Goal: Task Accomplishment & Management: Manage account settings

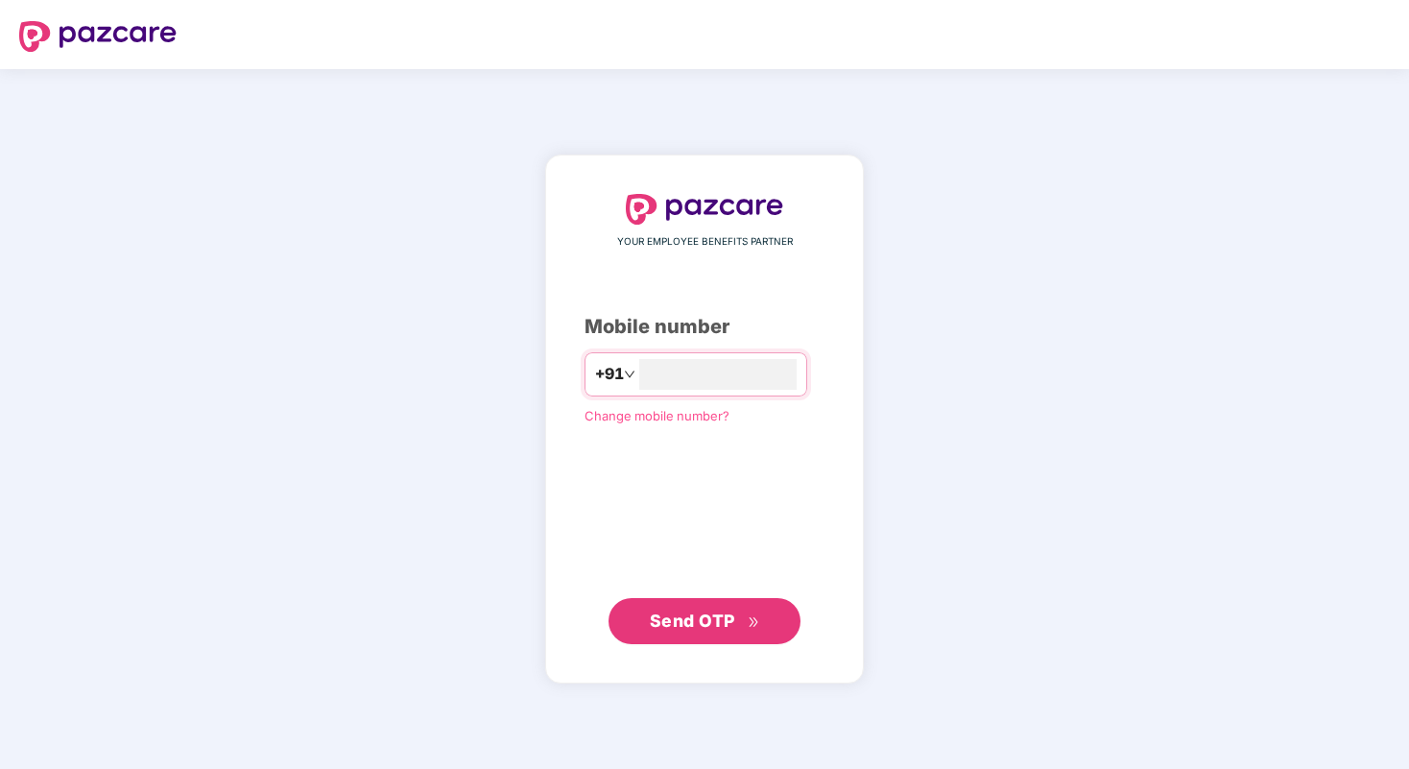
type input "**********"
click at [738, 625] on span "Send OTP" at bounding box center [705, 621] width 110 height 27
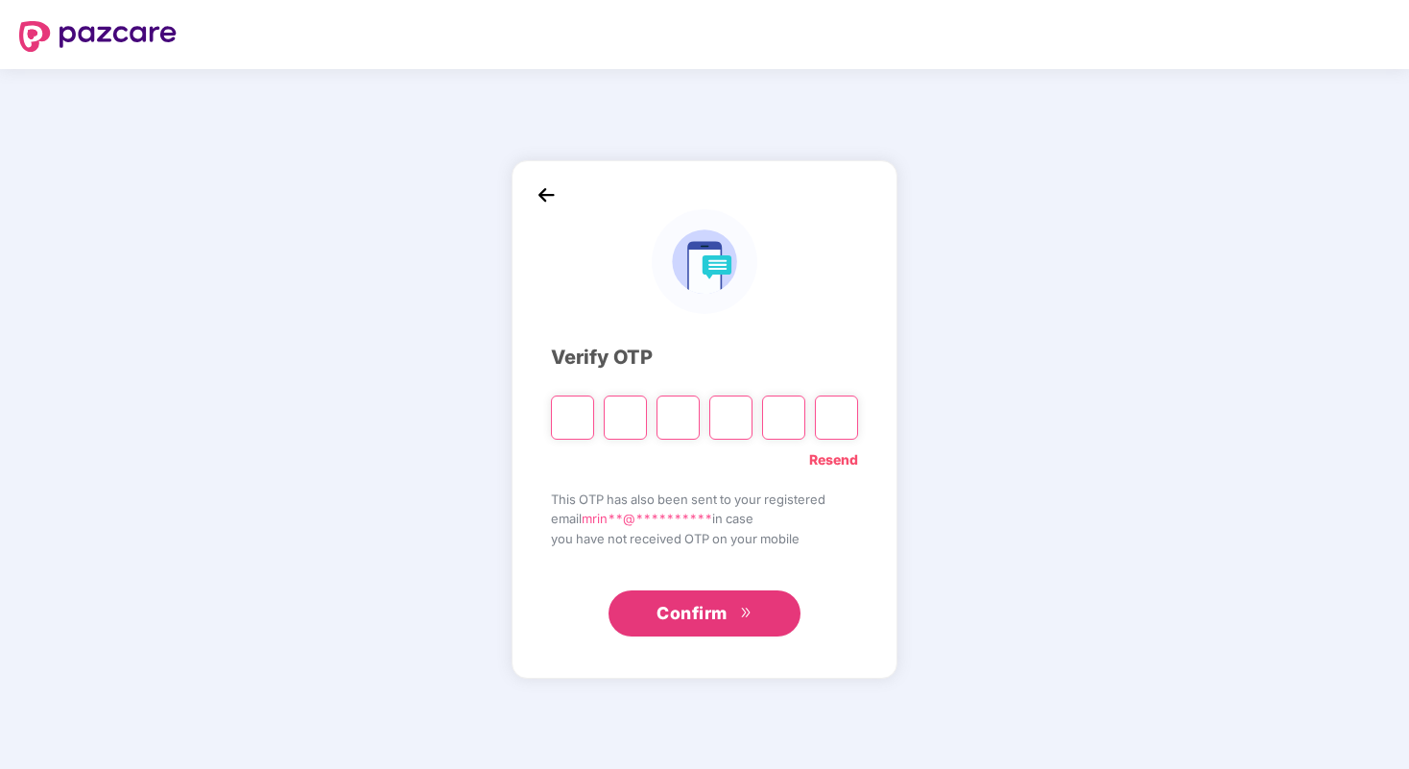
paste input "*"
type input "*"
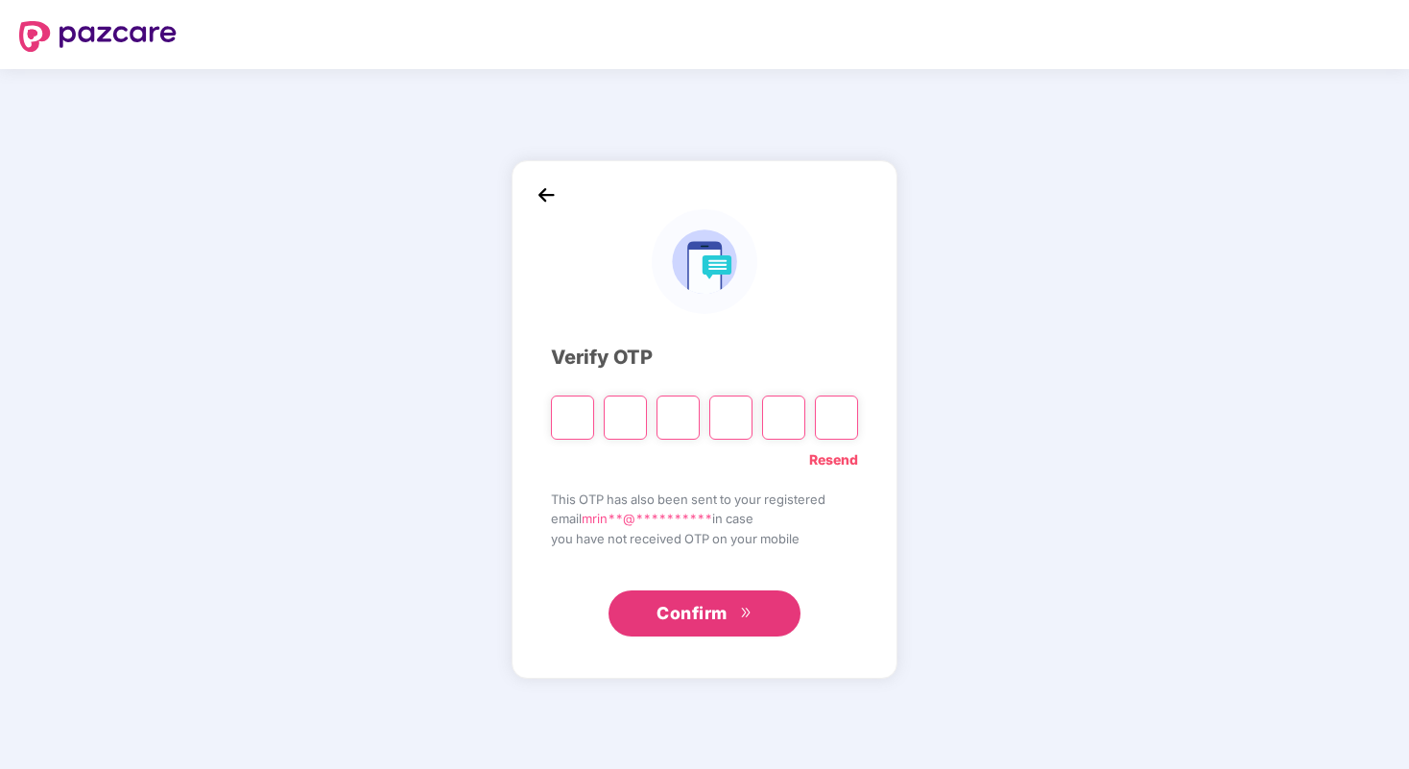
type input "*"
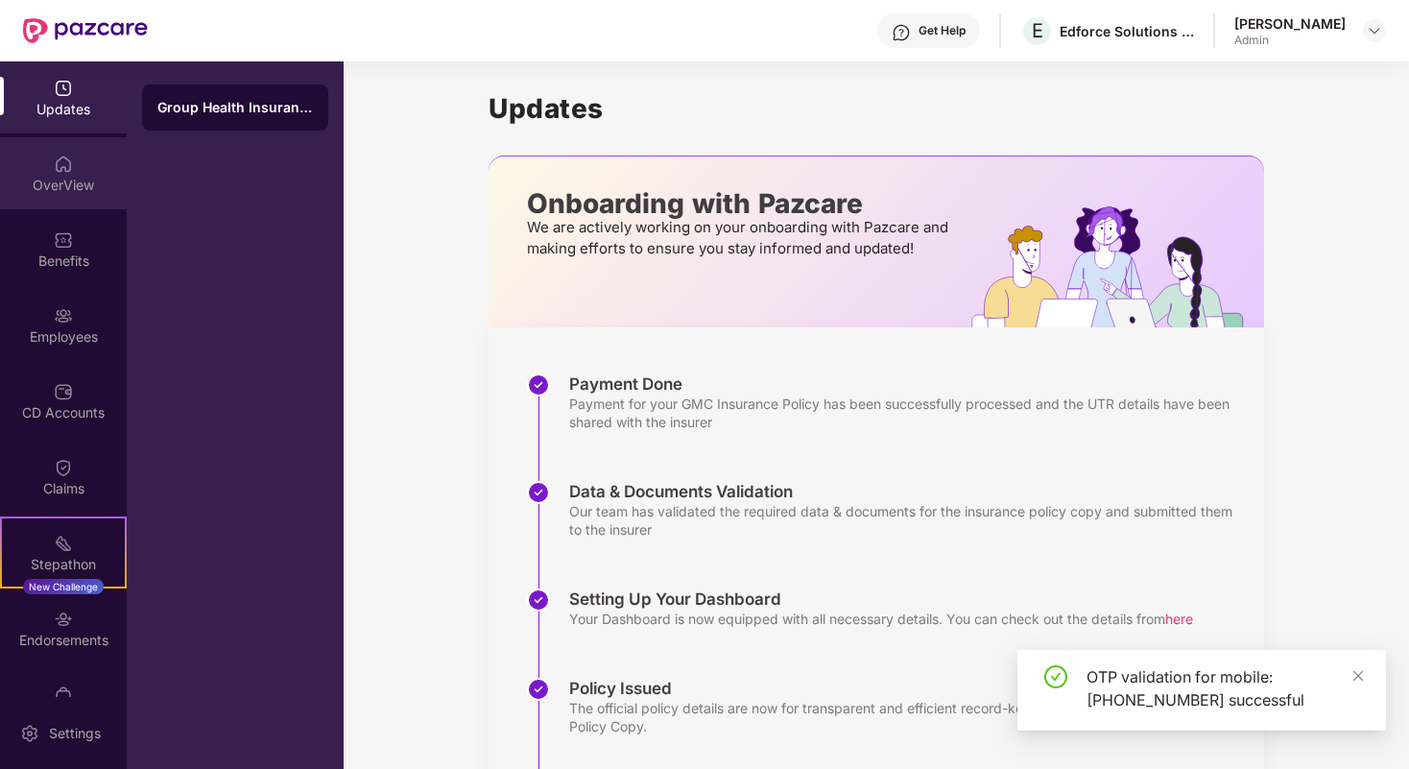
click at [59, 170] on img at bounding box center [63, 164] width 19 height 19
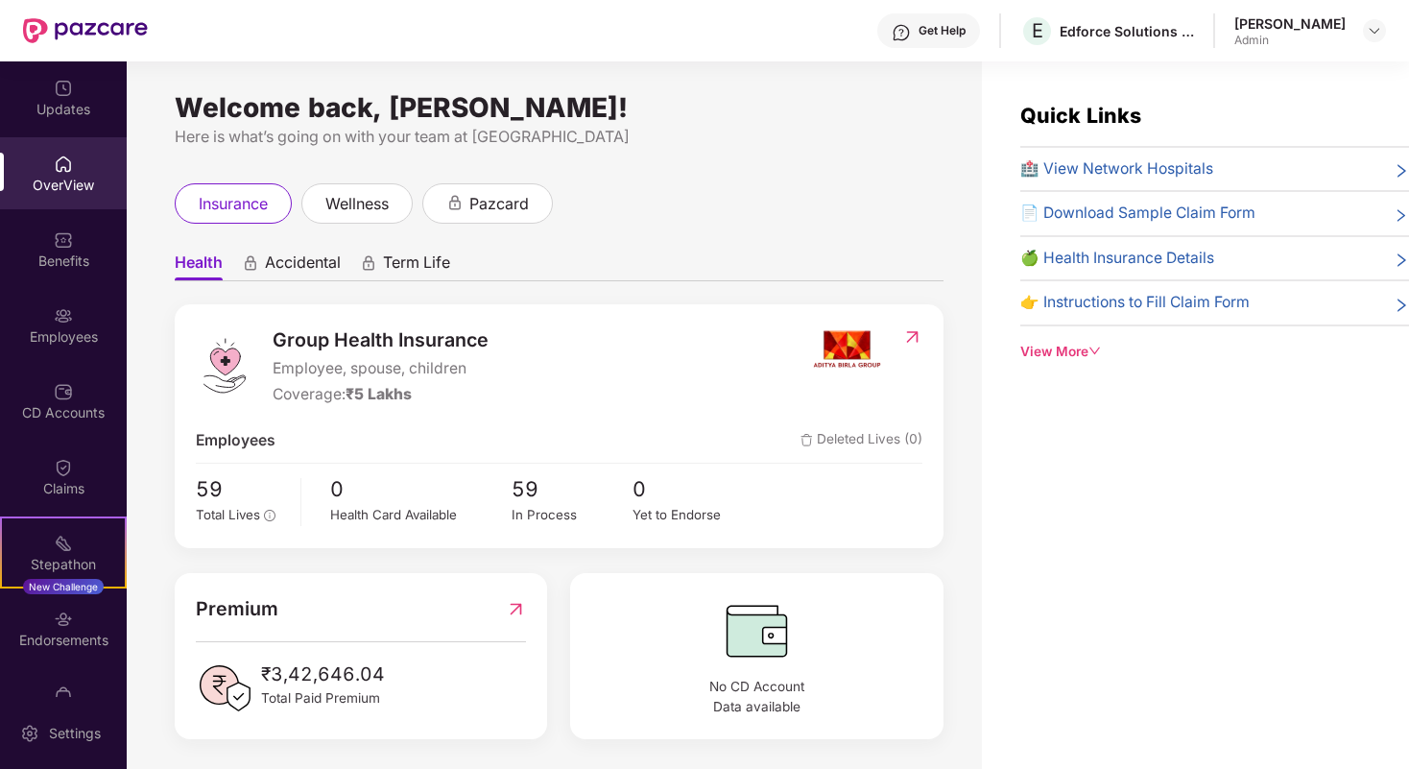
click at [60, 249] on img at bounding box center [63, 239] width 19 height 19
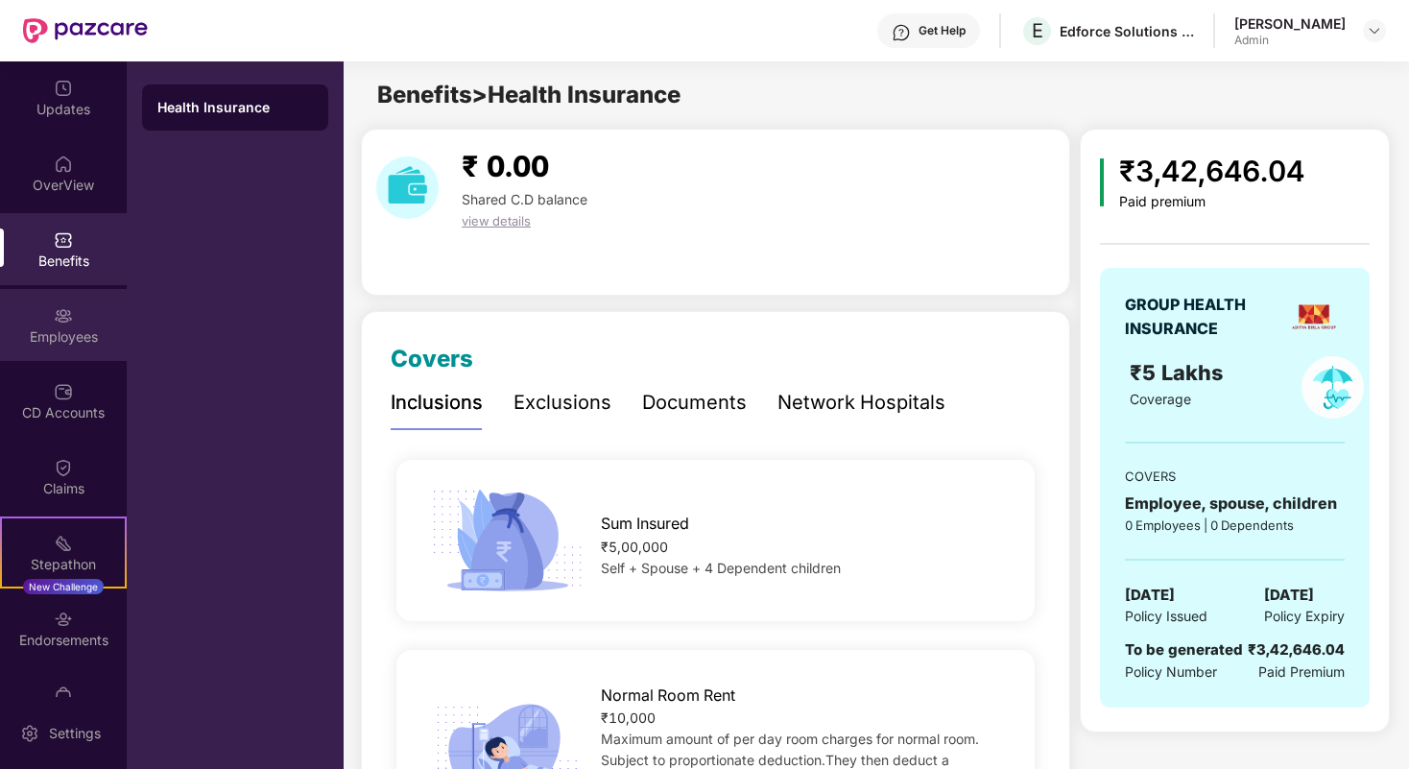
click at [56, 330] on div "Employees" at bounding box center [63, 336] width 127 height 19
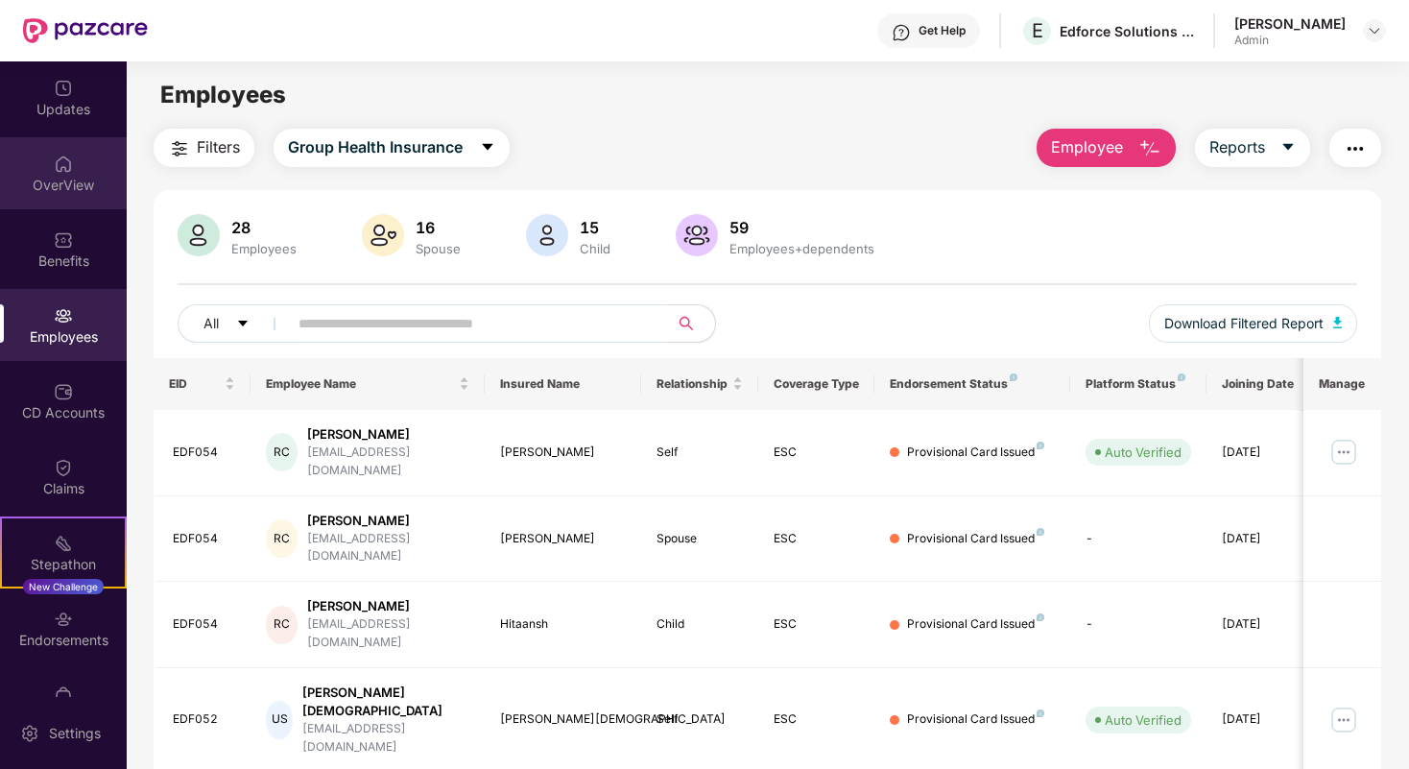
click at [81, 192] on div "OverView" at bounding box center [63, 185] width 127 height 19
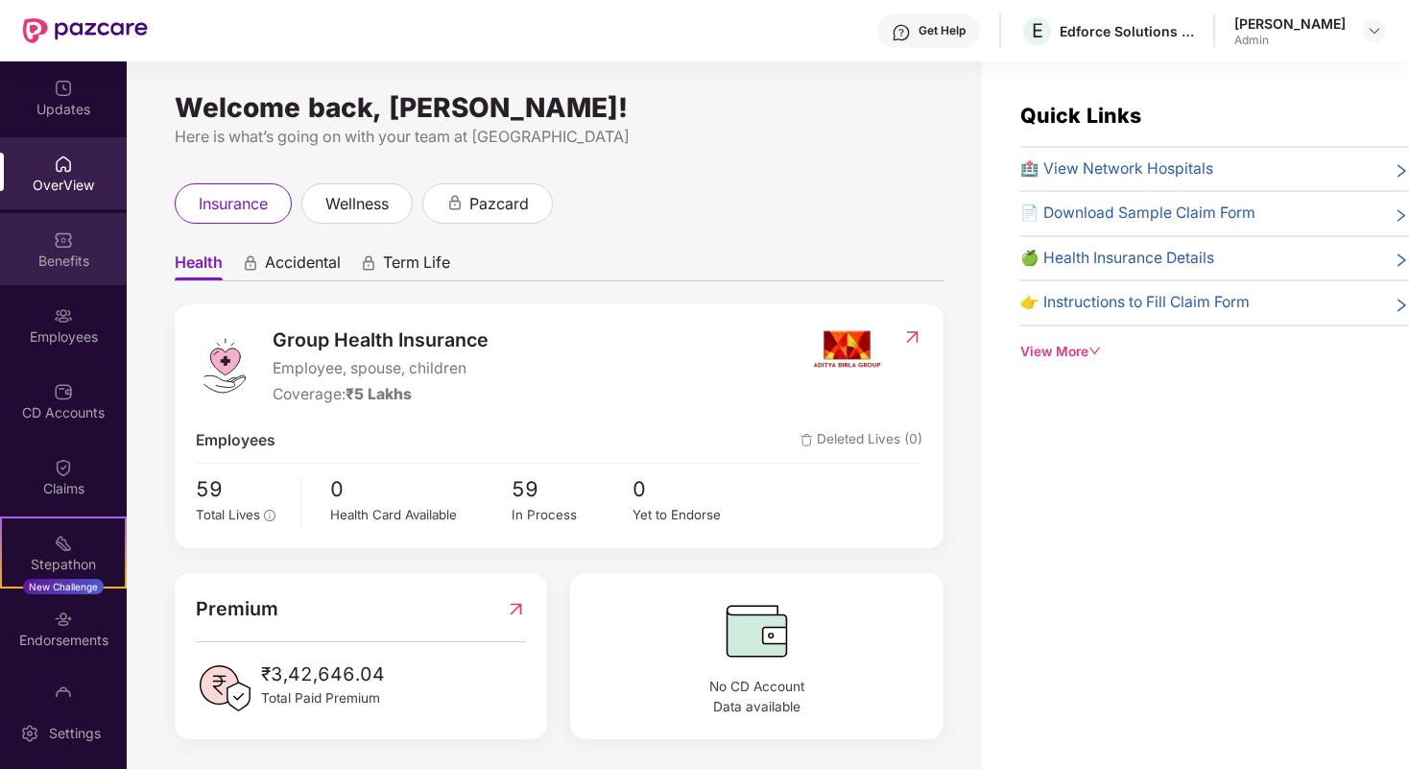
click at [60, 238] on img at bounding box center [63, 239] width 19 height 19
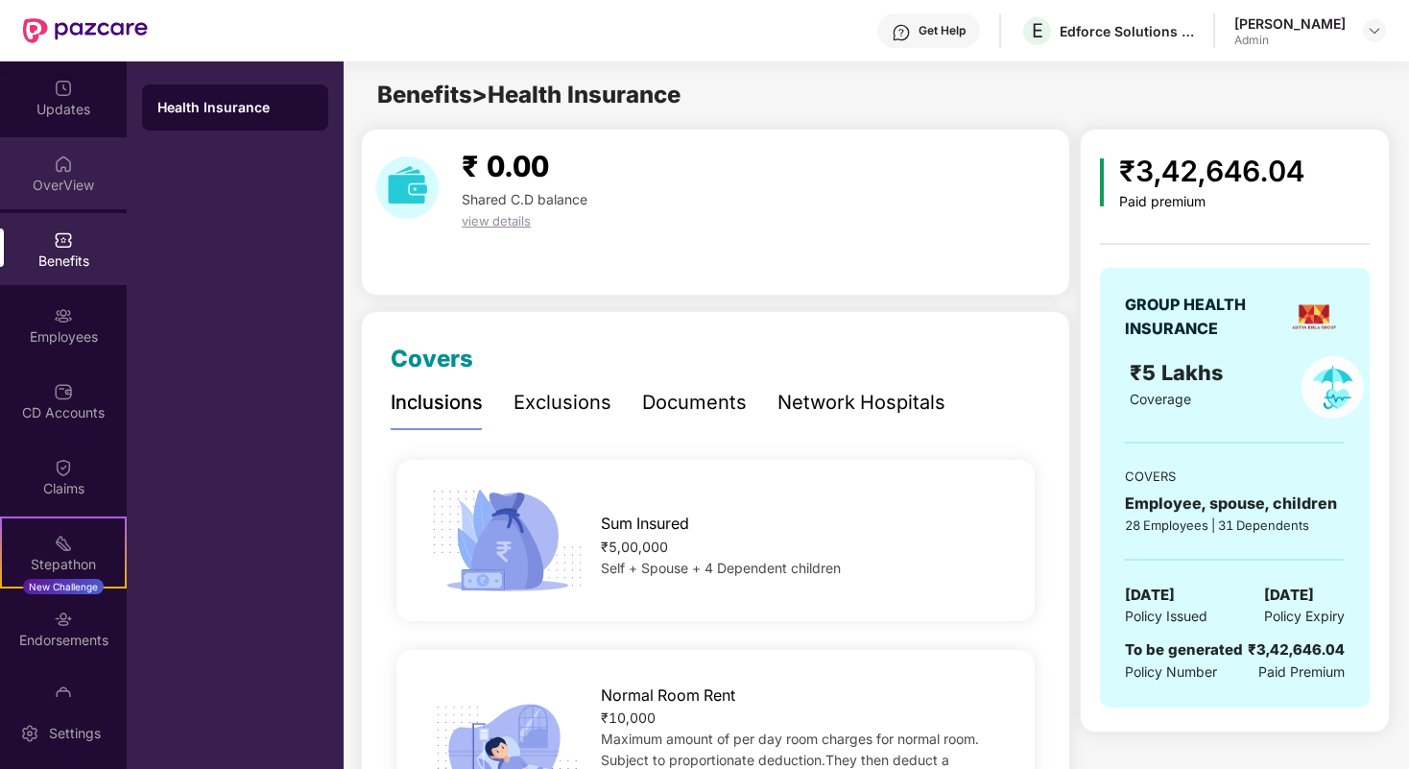
click at [84, 160] on div "OverView" at bounding box center [63, 173] width 127 height 72
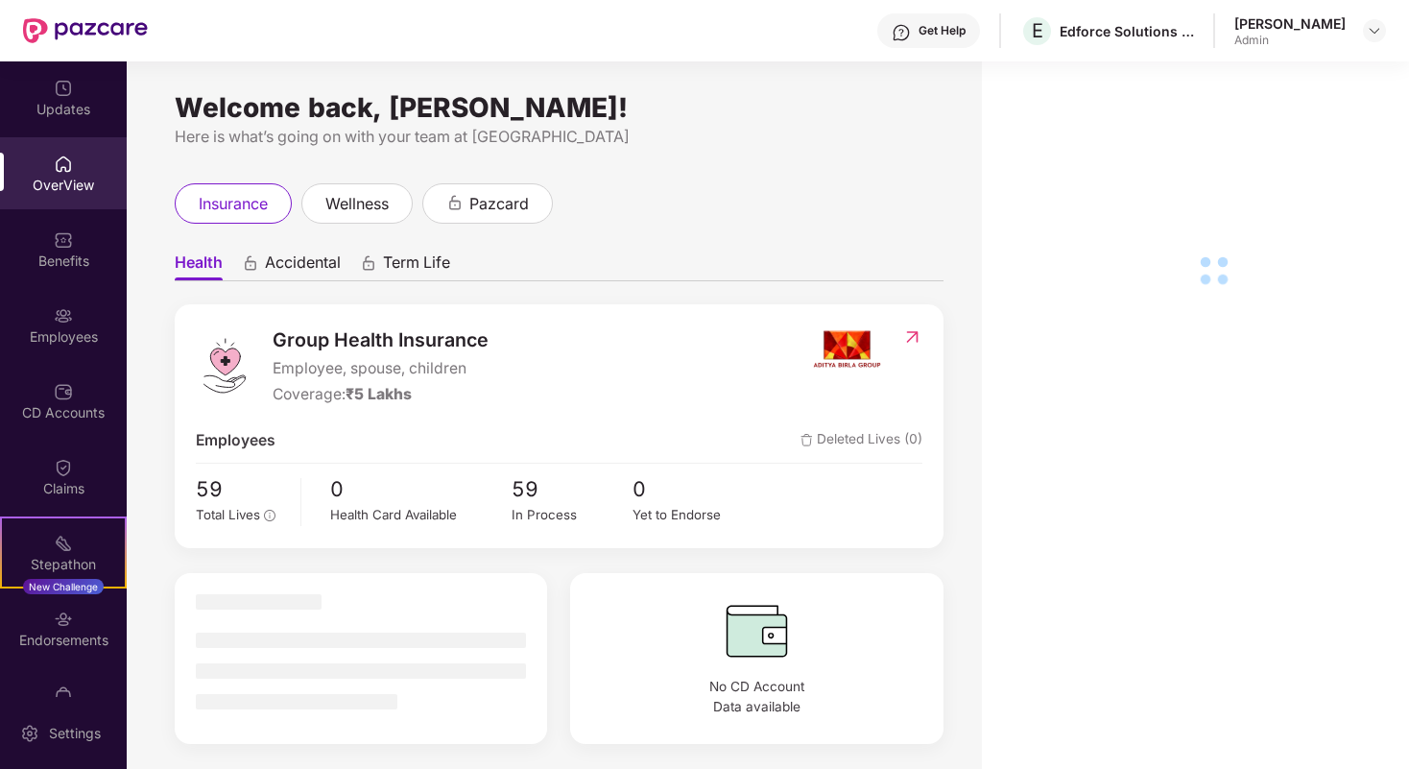
click at [84, 300] on div "Employees" at bounding box center [63, 325] width 127 height 72
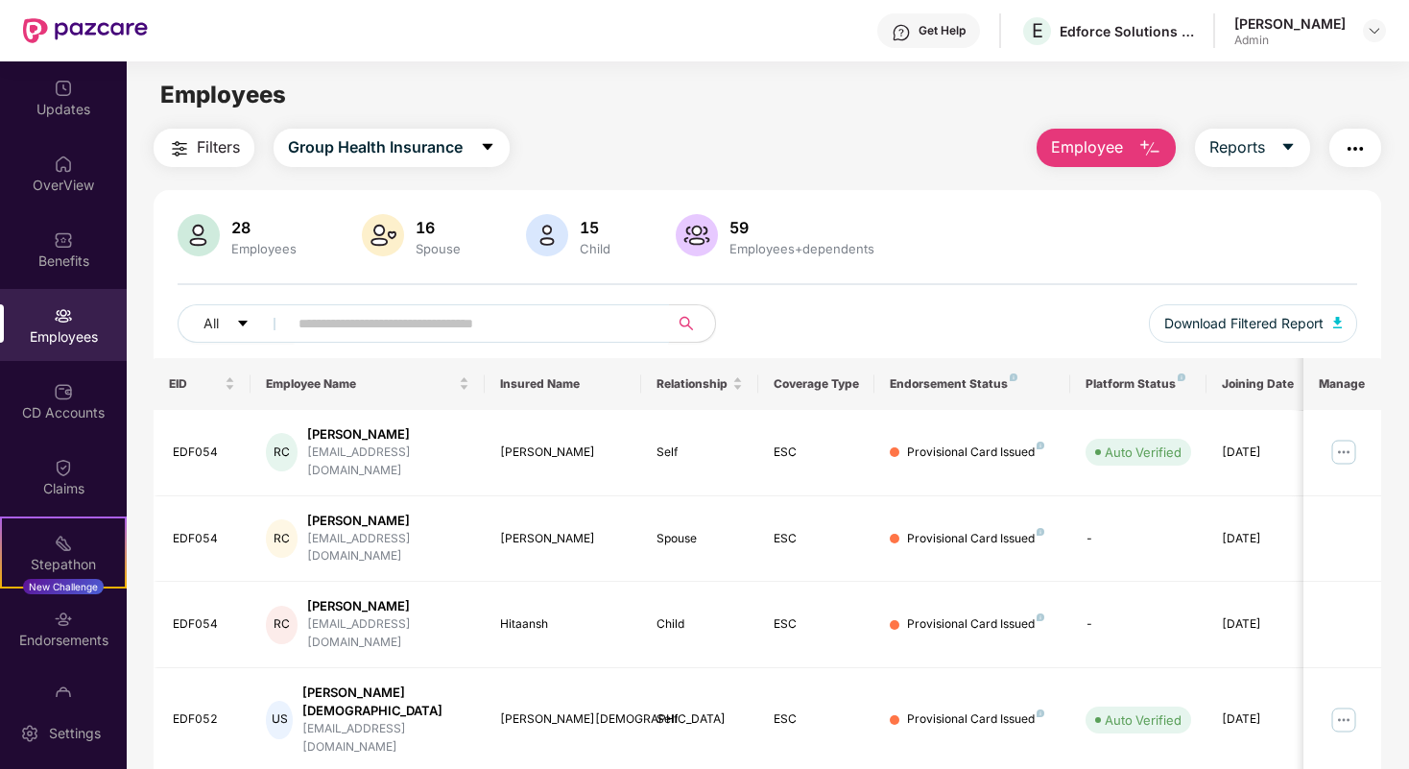
click at [398, 313] on input "text" at bounding box center [471, 323] width 345 height 29
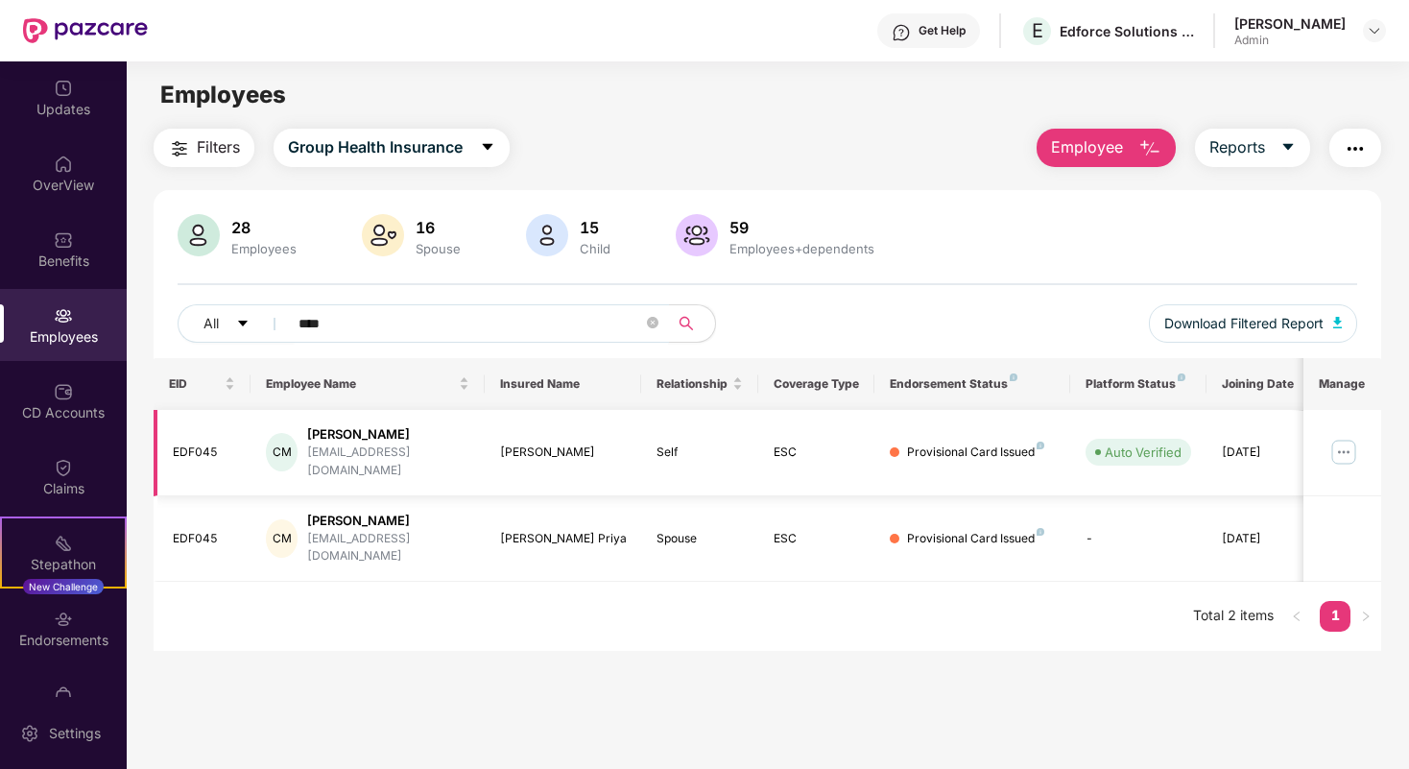
type input "****"
click at [198, 443] on div "EDF045" at bounding box center [204, 452] width 63 height 18
click at [1345, 444] on img at bounding box center [1343, 452] width 31 height 31
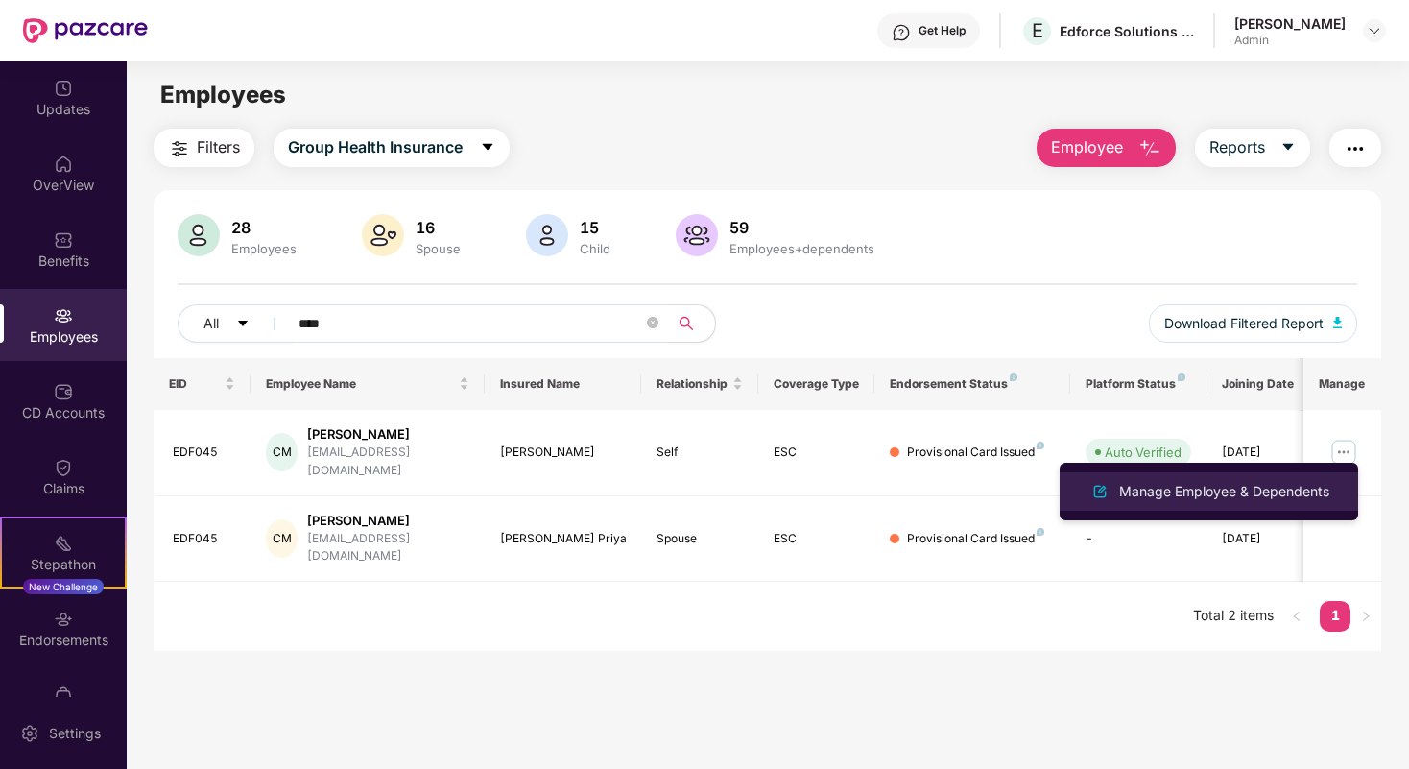
click at [1255, 492] on div "Manage Employee & Dependents" at bounding box center [1224, 491] width 218 height 21
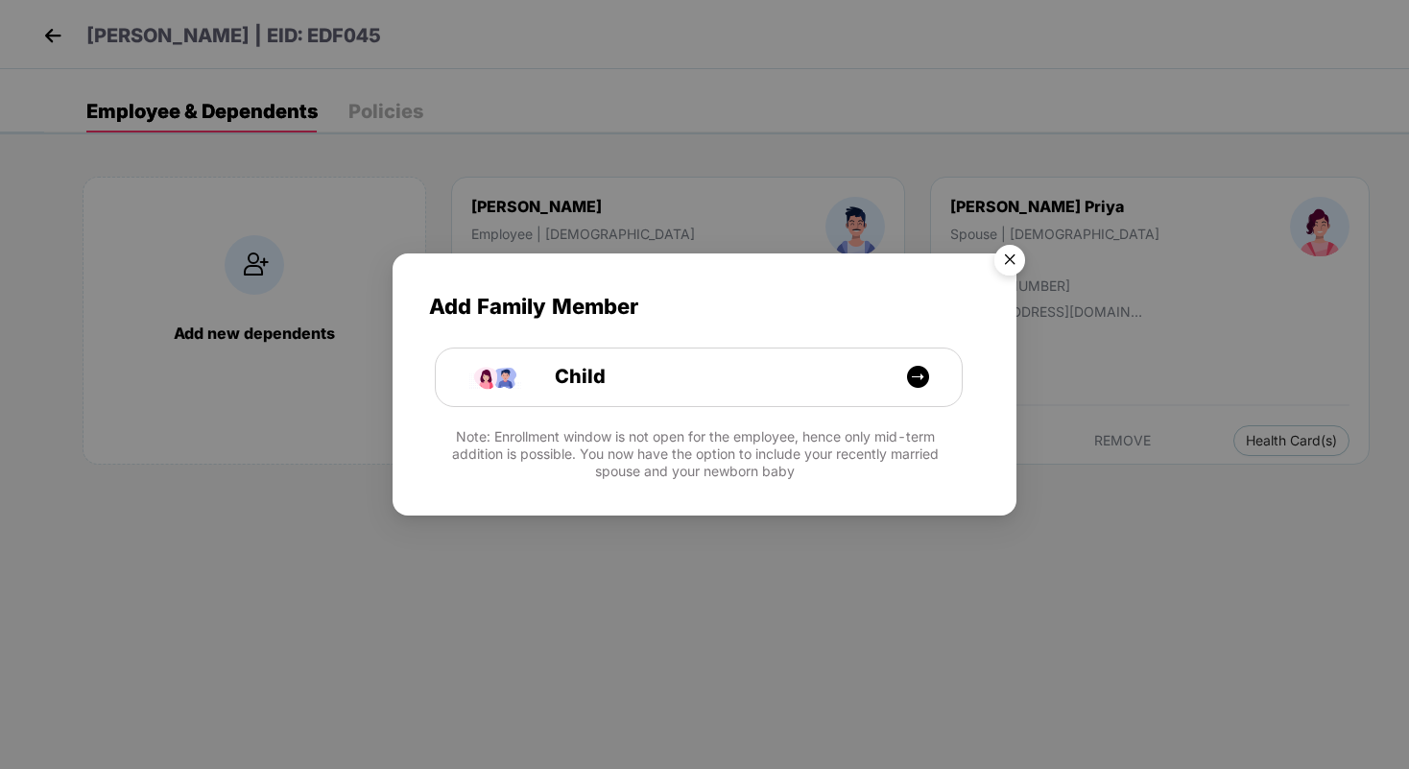
click at [1005, 266] on img "Close" at bounding box center [1010, 263] width 54 height 54
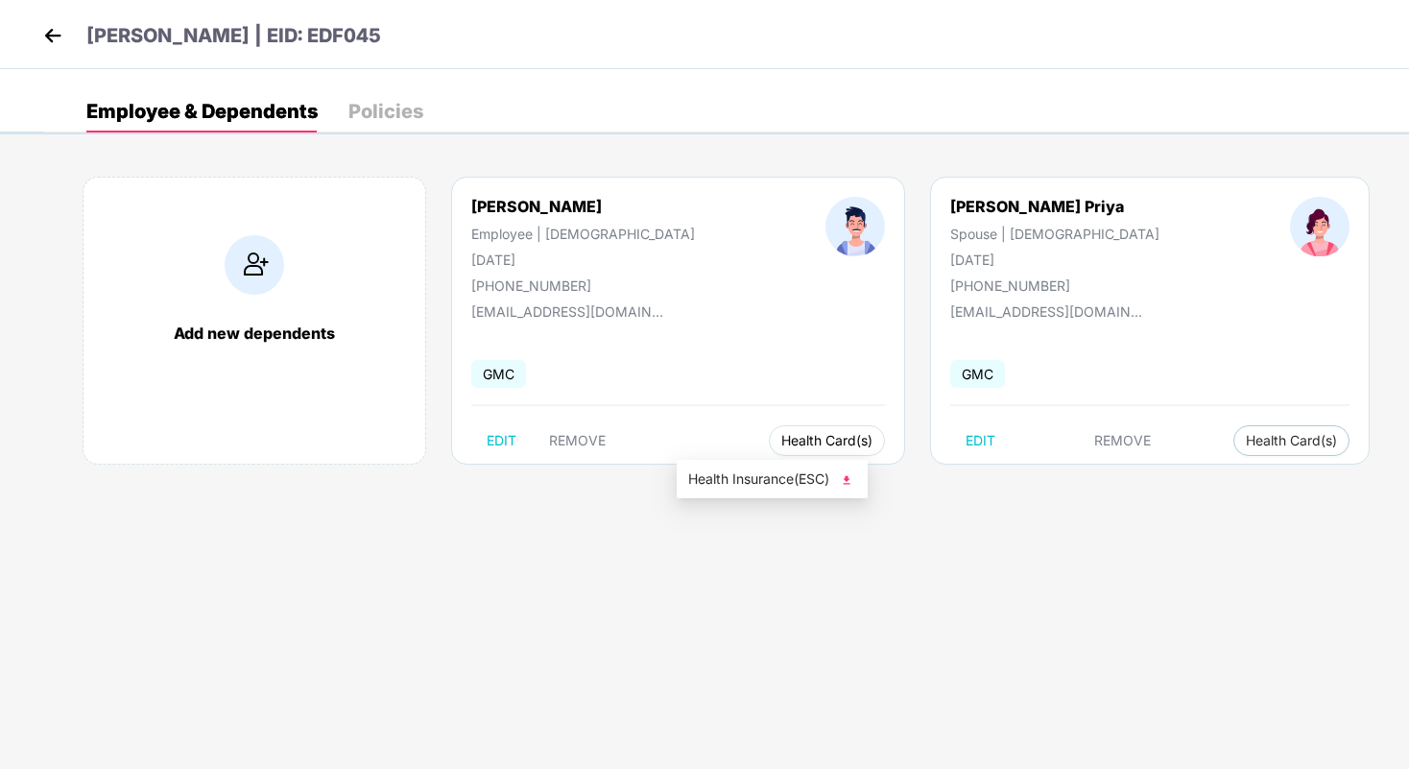
click at [769, 431] on button "Health Card(s)" at bounding box center [827, 440] width 116 height 31
click at [765, 474] on span "Health Insurance(ESC)" at bounding box center [772, 478] width 168 height 21
click at [1246, 442] on span "Health Card(s)" at bounding box center [1291, 441] width 91 height 10
click at [1170, 466] on li "Health Insurance(ESC)" at bounding box center [1189, 479] width 191 height 31
